Goal: Transaction & Acquisition: Purchase product/service

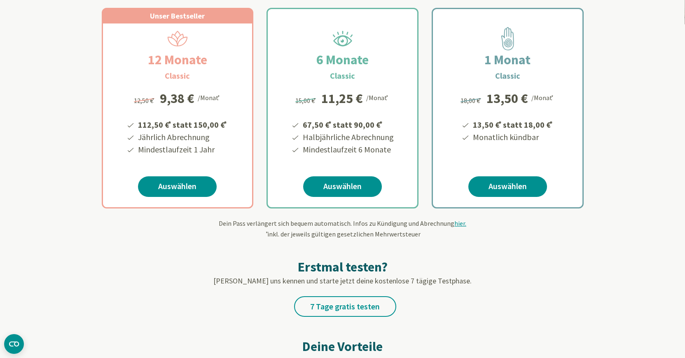
scroll to position [126, 0]
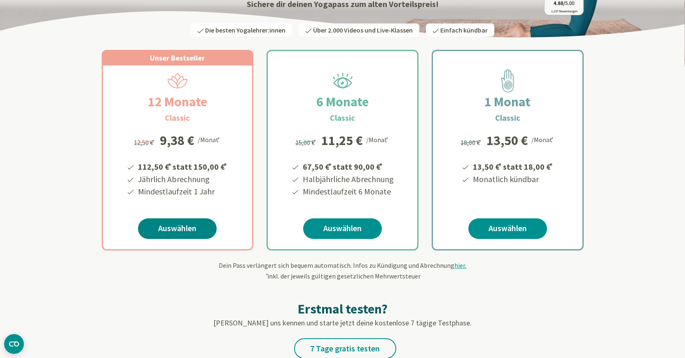
click at [184, 226] on link "Auswählen" at bounding box center [177, 228] width 79 height 21
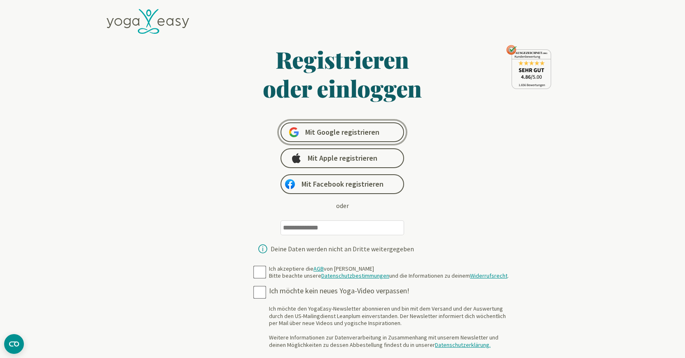
click at [335, 136] on span "Mit Google registrieren" at bounding box center [342, 132] width 74 height 10
click at [345, 229] on input "email" at bounding box center [343, 227] width 124 height 15
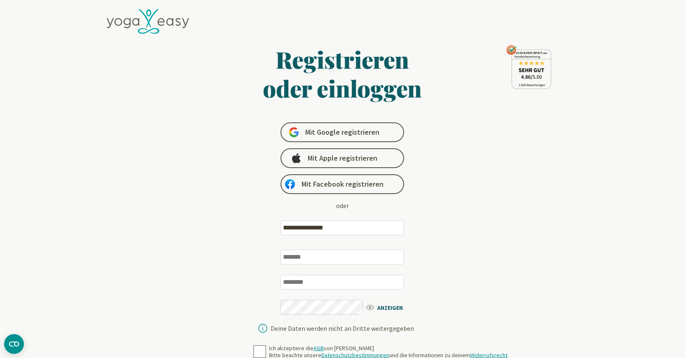
type input "**********"
click at [346, 259] on input "text" at bounding box center [343, 257] width 124 height 15
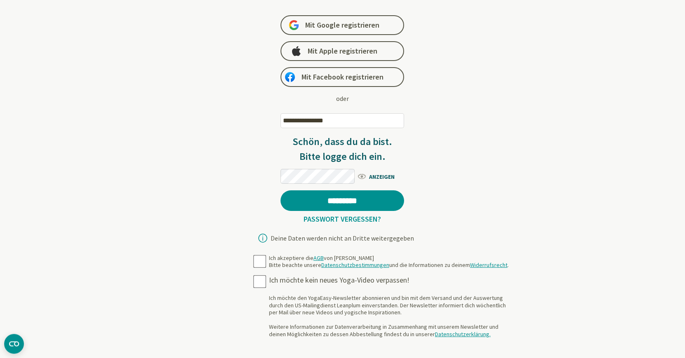
scroll to position [126, 0]
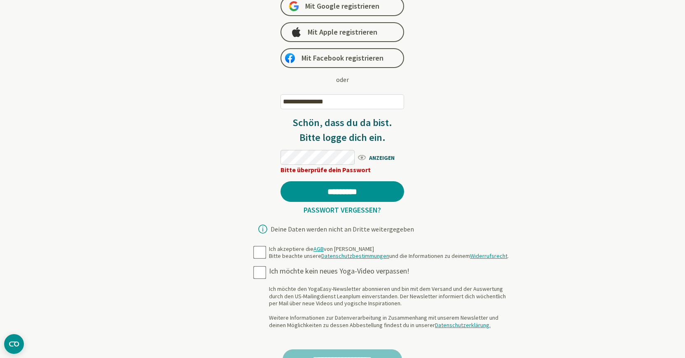
click at [410, 173] on div "**********" at bounding box center [343, 117] width 174 height 243
click at [317, 209] on link "Passwort vergessen?" at bounding box center [342, 209] width 84 height 9
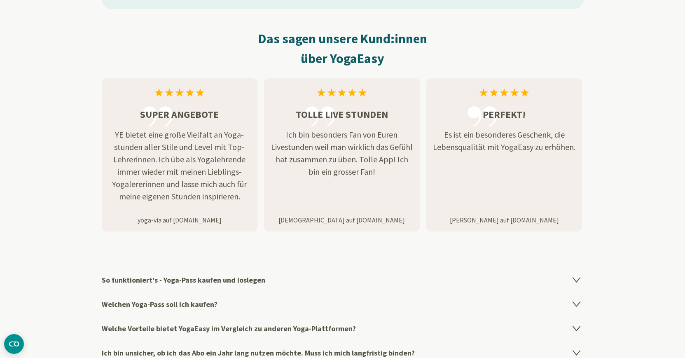
scroll to position [1177, 0]
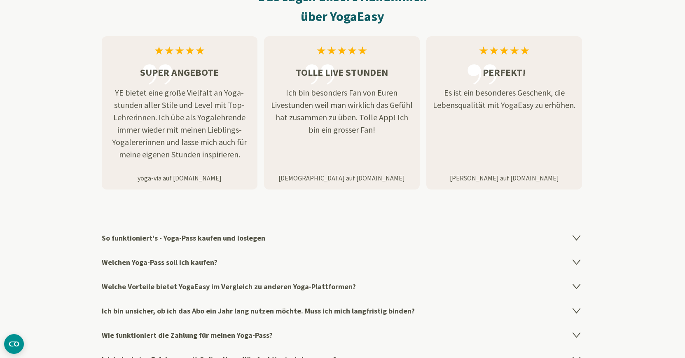
click at [227, 233] on h4 "So funktioniert's - Yoga-Pass kaufen und loslegen" at bounding box center [343, 238] width 482 height 24
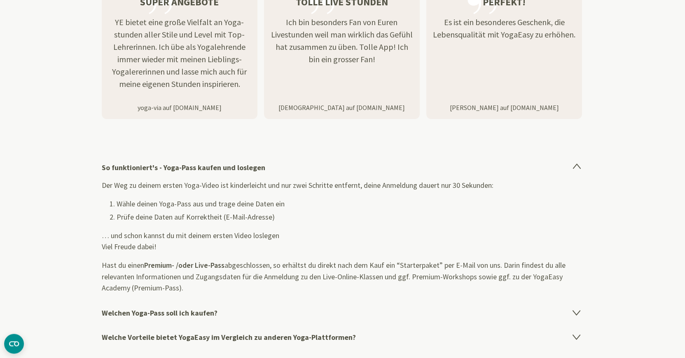
scroll to position [1261, 0]
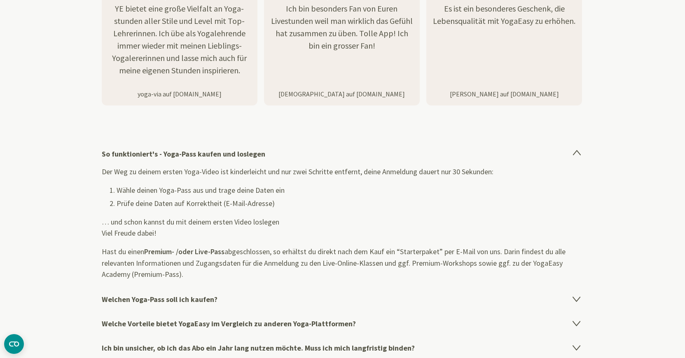
click at [207, 319] on h4 "Welche Vorteile bietet YogaEasy im Vergleich zu anderen Yoga-Plattformen?" at bounding box center [343, 324] width 482 height 24
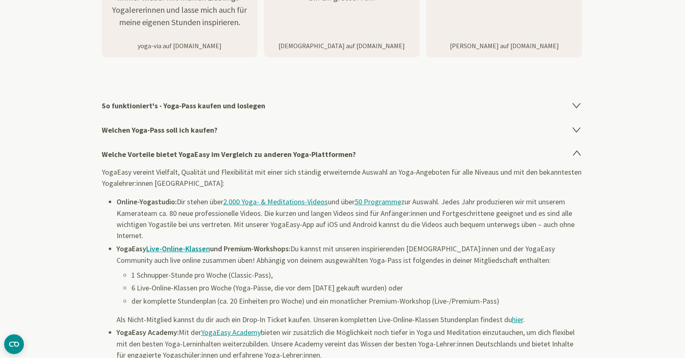
scroll to position [1345, 0]
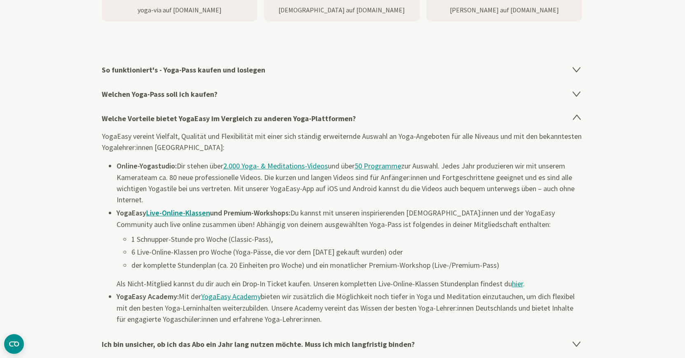
click at [578, 113] on icon at bounding box center [577, 118] width 10 height 10
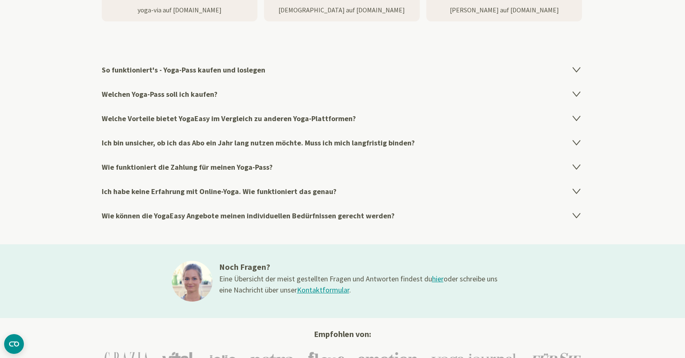
click at [258, 164] on h4 "Wie funktioniert die Zahlung für meinen Yoga-Pass?" at bounding box center [343, 167] width 482 height 24
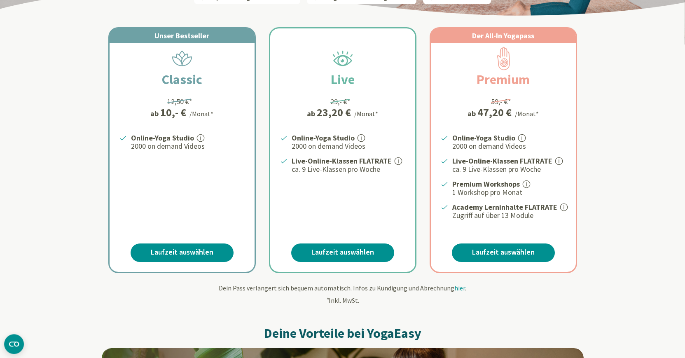
scroll to position [168, 0]
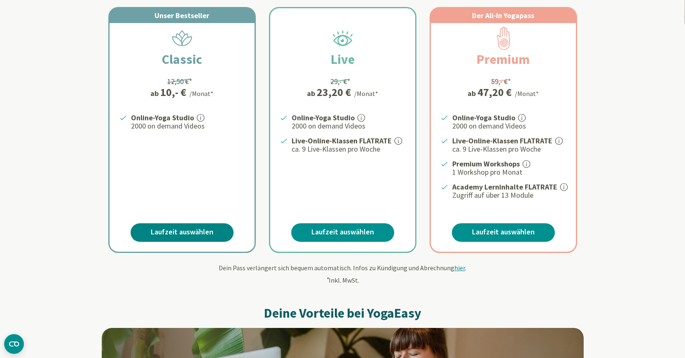
click at [201, 224] on link "Laufzeit auswählen" at bounding box center [182, 232] width 103 height 19
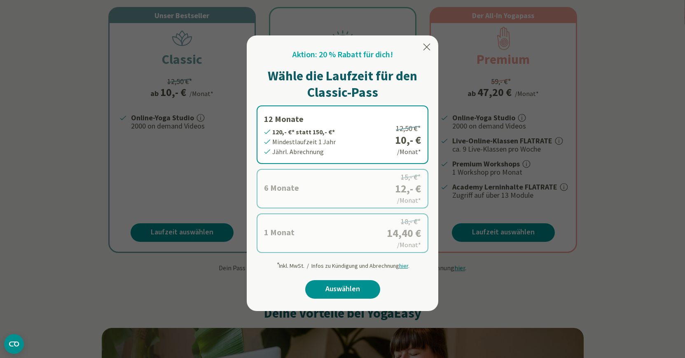
click at [424, 47] on icon at bounding box center [427, 47] width 10 height 10
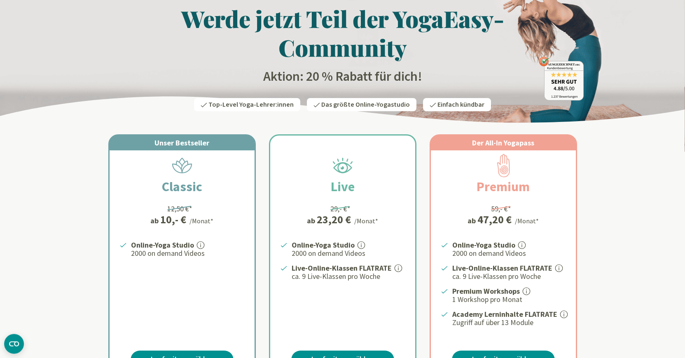
scroll to position [0, 0]
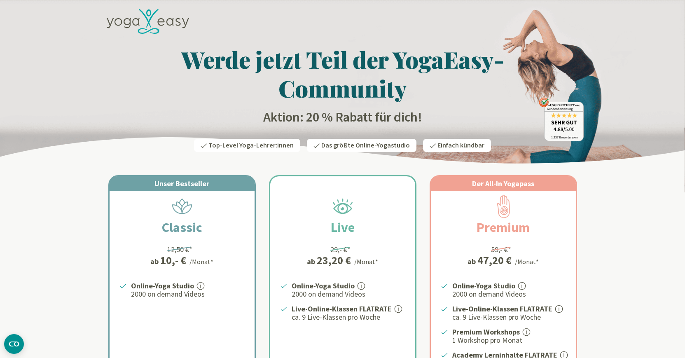
click at [498, 65] on h1 "Werde jetzt Teil der YogaEasy-Community" at bounding box center [343, 74] width 482 height 58
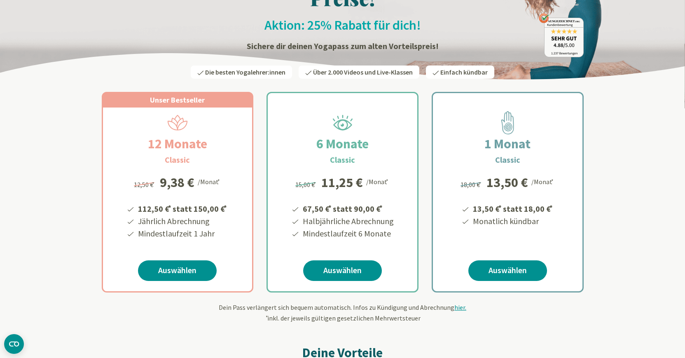
scroll to position [84, 0]
click at [171, 273] on link "Auswählen" at bounding box center [177, 270] width 79 height 21
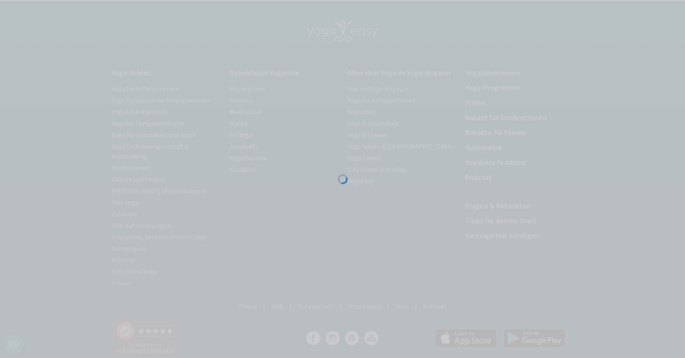
scroll to position [2, 0]
